Goal: Find contact information: Find contact information

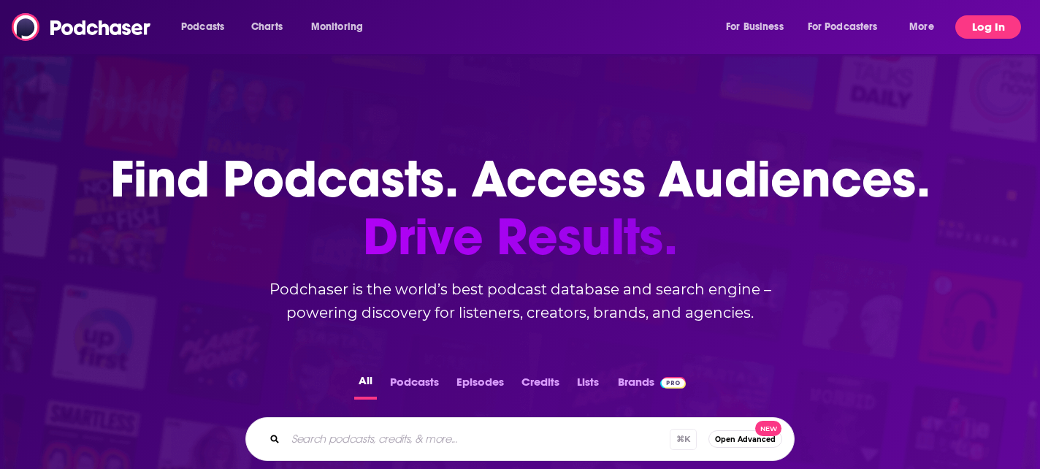
click at [985, 31] on button "Log In" at bounding box center [988, 26] width 66 height 23
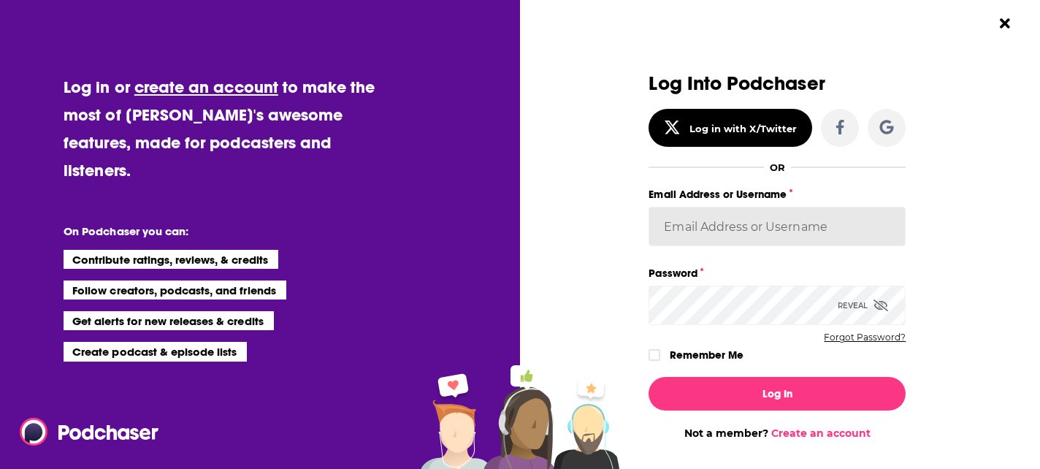
type input "[EMAIL_ADDRESS][DOMAIN_NAME]"
click at [799, 410] on div "Log In Not a member? Create an account" at bounding box center [777, 402] width 257 height 75
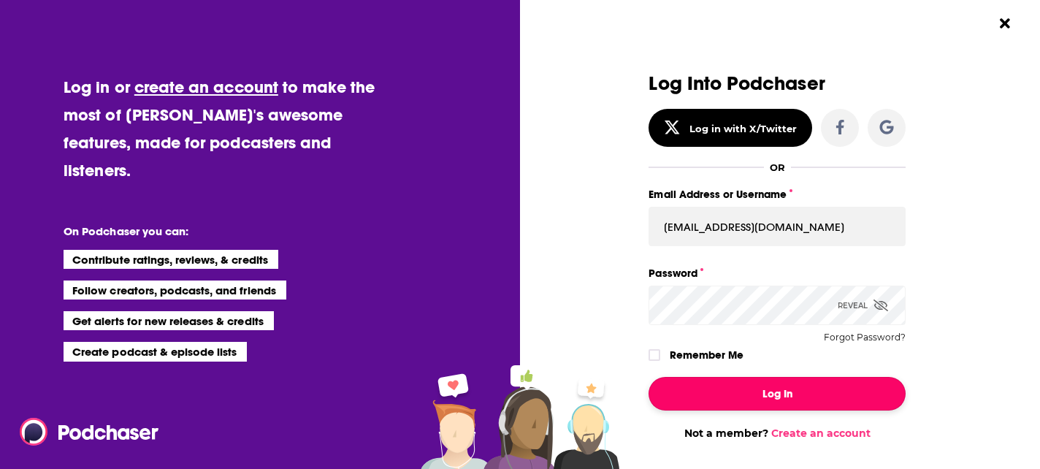
click at [799, 386] on button "Log In" at bounding box center [777, 394] width 257 height 34
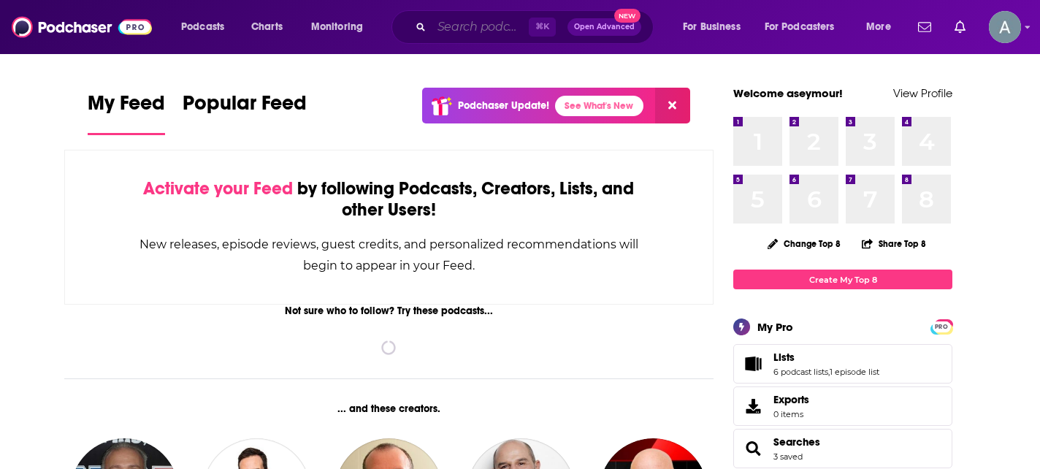
click at [438, 34] on input "Search podcasts, credits, & more..." at bounding box center [480, 26] width 97 height 23
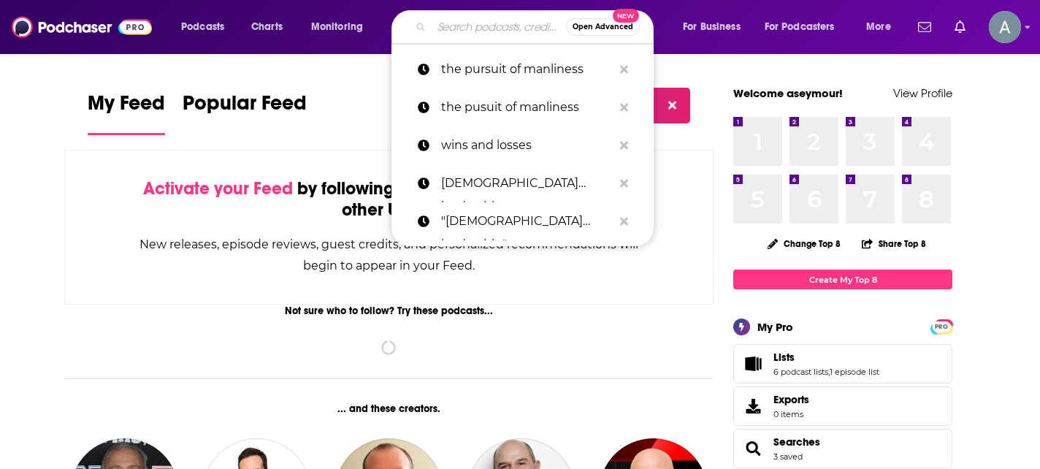
paste input "[PERSON_NAME]"
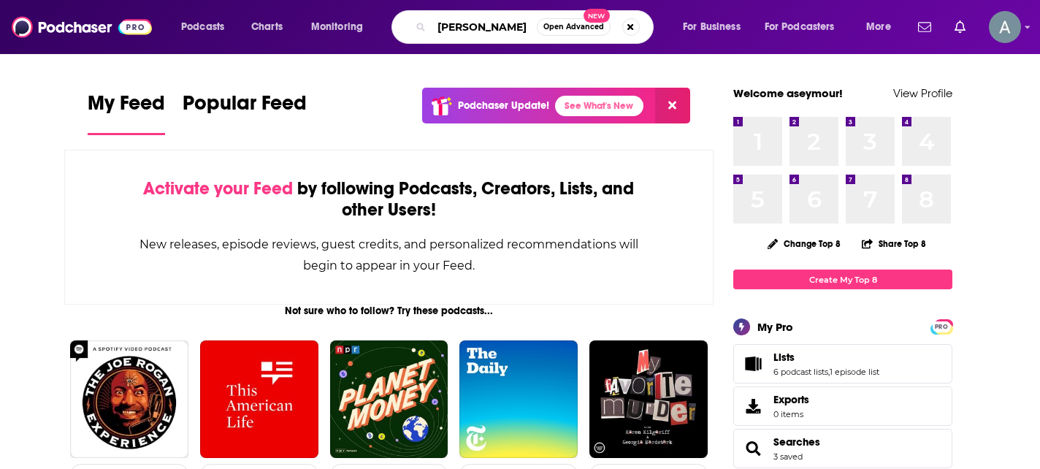
type input "[PERSON_NAME]"
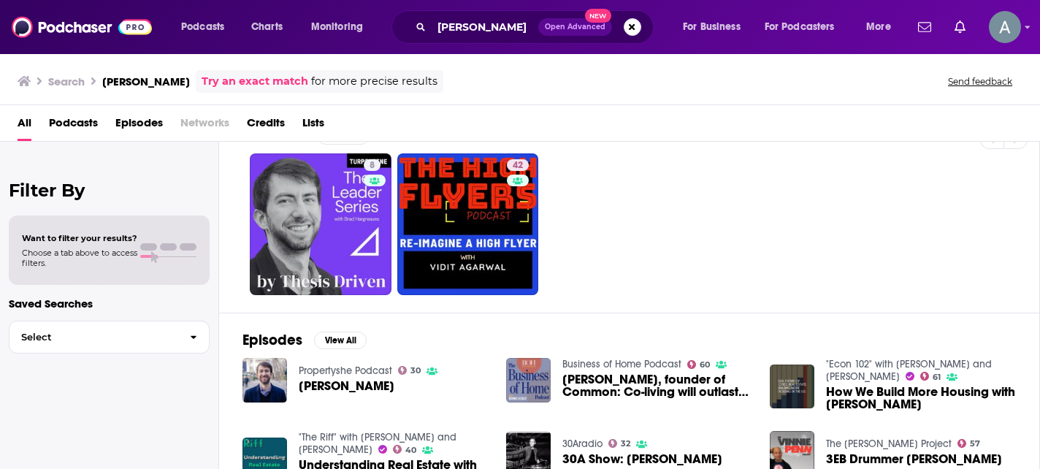
scroll to position [32, 0]
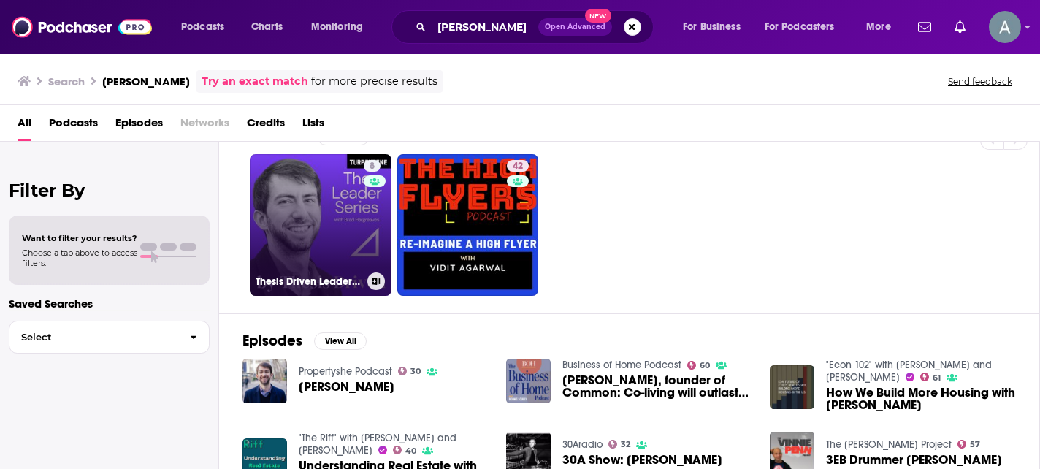
click at [318, 259] on link "8 Thesis Driven Leader Series" at bounding box center [321, 225] width 142 height 142
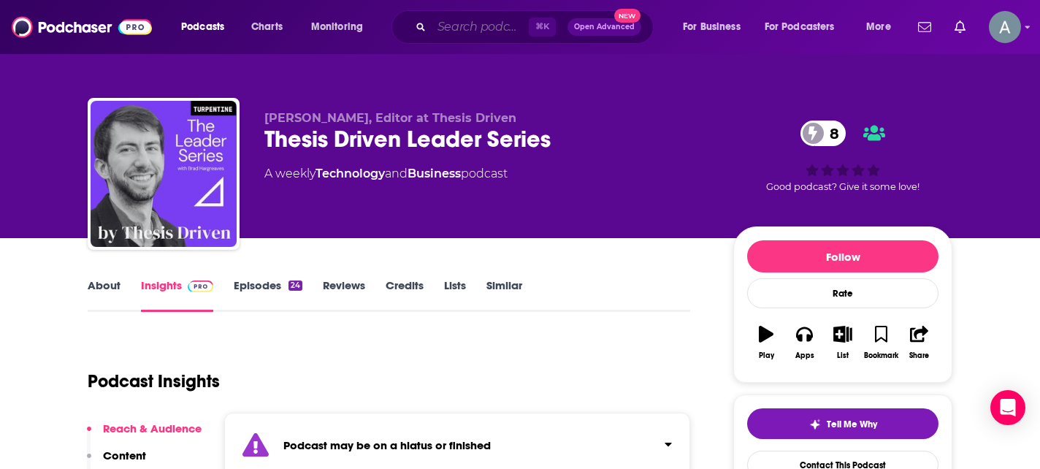
click at [452, 28] on input "Search podcasts, credits, & more..." at bounding box center [480, 26] width 97 height 23
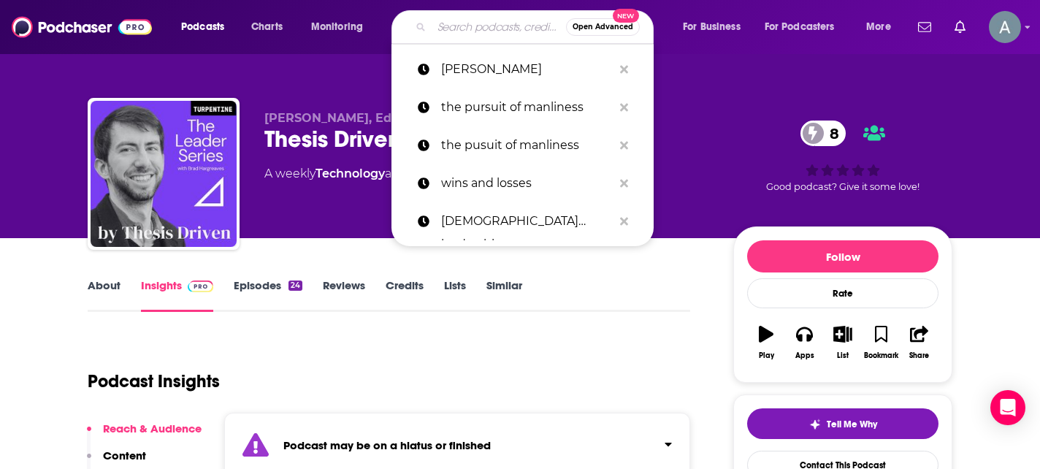
paste input "The Distribution by [GEOGRAPHIC_DATA]"
type input "The Distribution by [GEOGRAPHIC_DATA]"
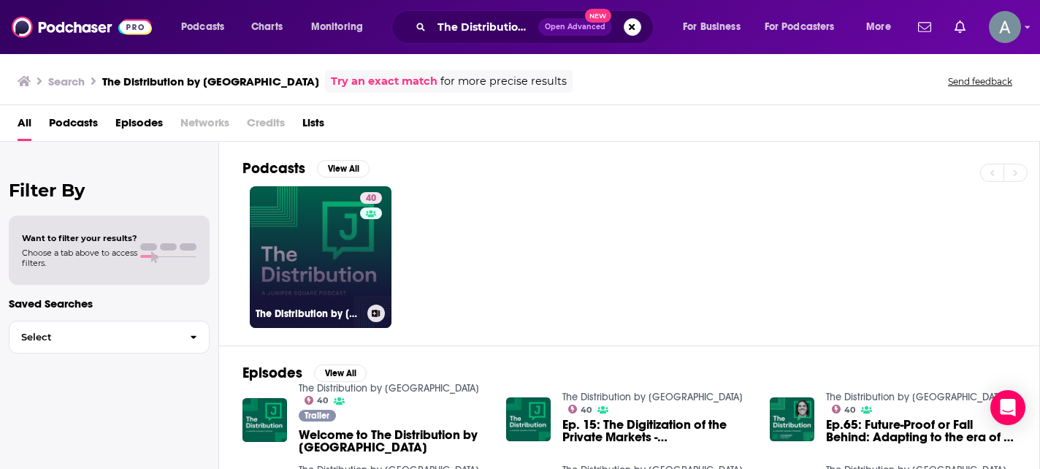
click at [294, 277] on link "40 The Distribution by [GEOGRAPHIC_DATA]" at bounding box center [321, 257] width 142 height 142
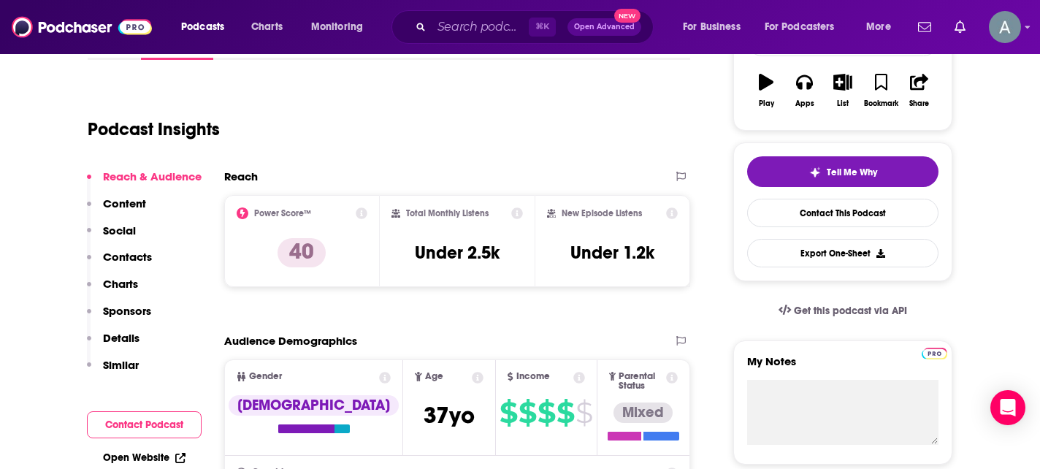
click at [135, 261] on p "Contacts" at bounding box center [127, 257] width 49 height 14
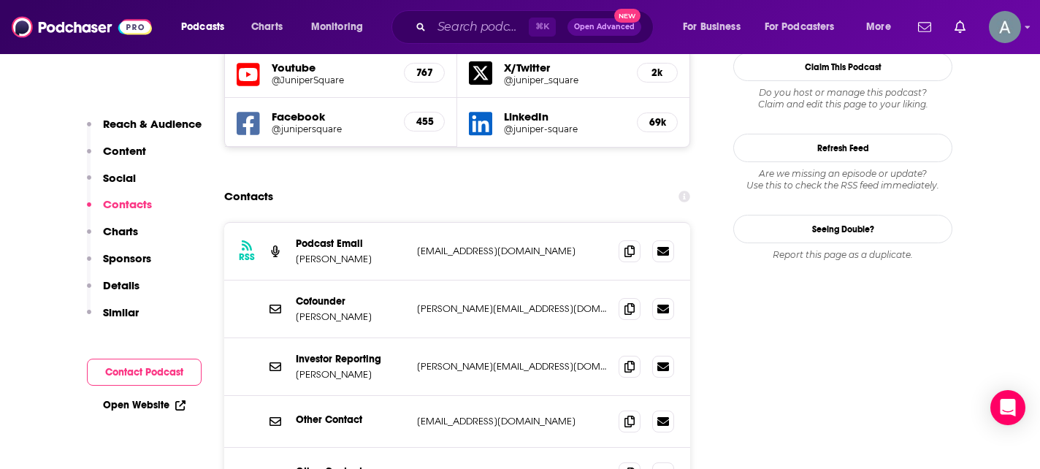
scroll to position [1375, 0]
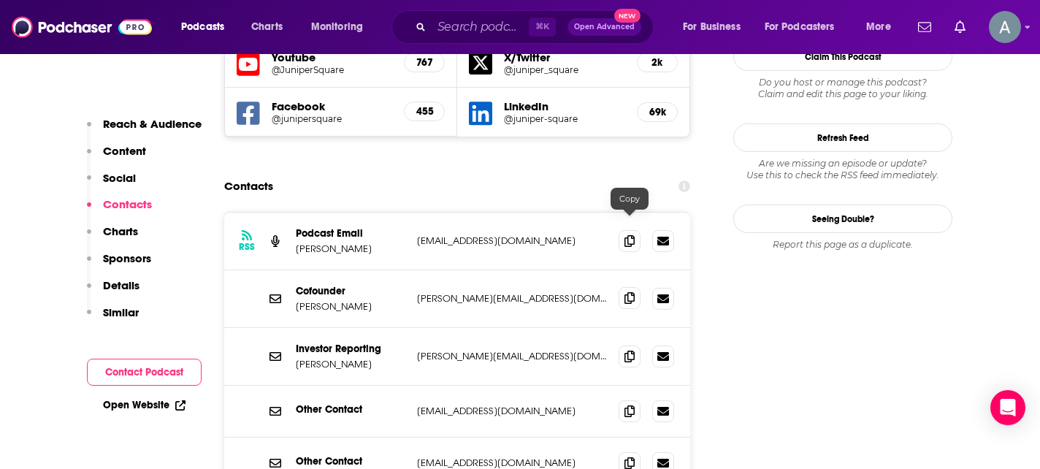
click at [627, 292] on icon at bounding box center [629, 298] width 10 height 12
click at [629, 405] on icon at bounding box center [629, 411] width 10 height 12
